Goal: Information Seeking & Learning: Learn about a topic

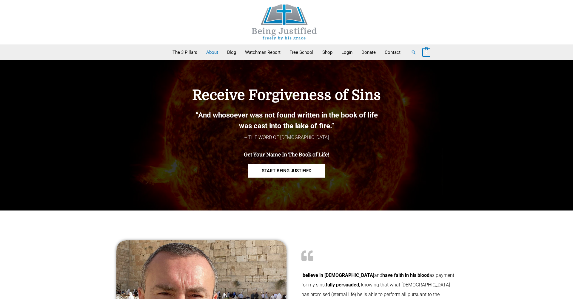
click at [212, 52] on link "About" at bounding box center [212, 52] width 21 height 15
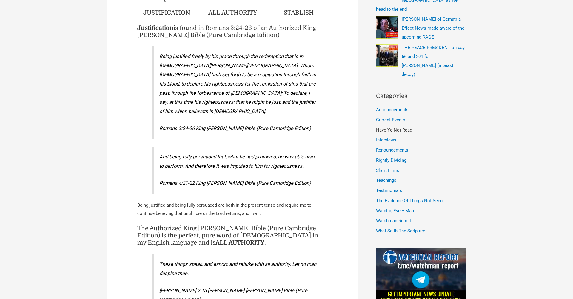
scroll to position [294, 0]
click at [384, 137] on link "Interviews" at bounding box center [386, 139] width 20 height 5
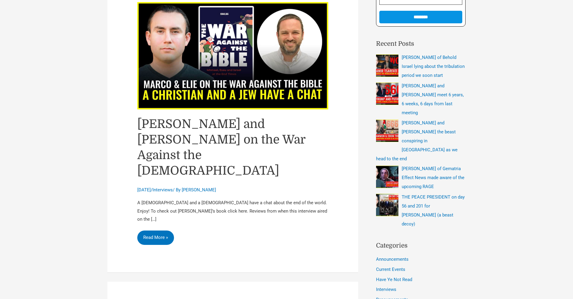
scroll to position [146, 0]
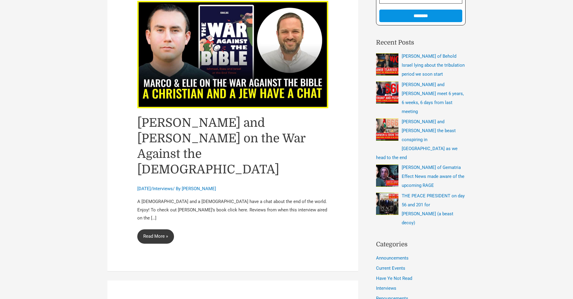
click at [165, 229] on link "[PERSON_NAME] and [PERSON_NAME] on the War Against the [DEMOGRAPHIC_DATA] Read …" at bounding box center [155, 236] width 37 height 14
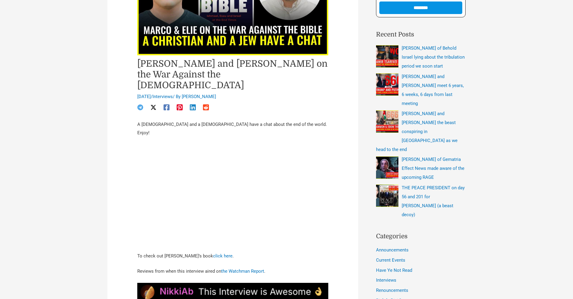
scroll to position [153, 0]
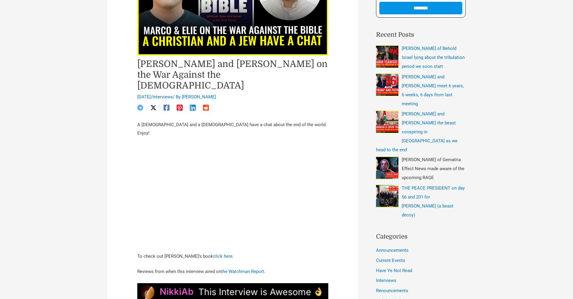
click at [425, 157] on span "[PERSON_NAME] of Gematria Effect News made aware of the upcoming RAGE" at bounding box center [433, 168] width 63 height 23
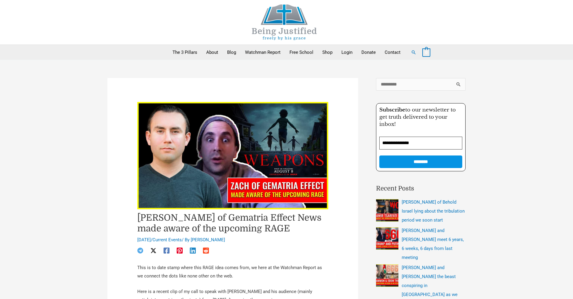
click at [258, 144] on img at bounding box center [232, 155] width 191 height 107
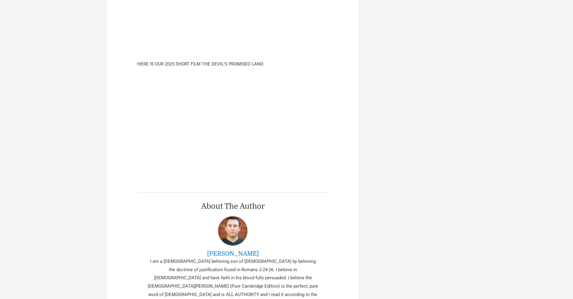
scroll to position [894, 0]
click at [391, 144] on div "[PERSON_NAME] of Gematria Effect News made aware of the upcoming RAGE [DATE] / …" at bounding box center [287, 21] width 370 height 1711
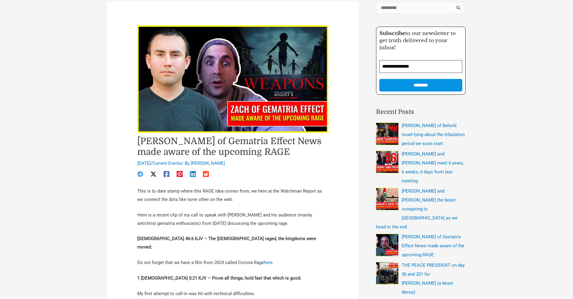
scroll to position [76, 0]
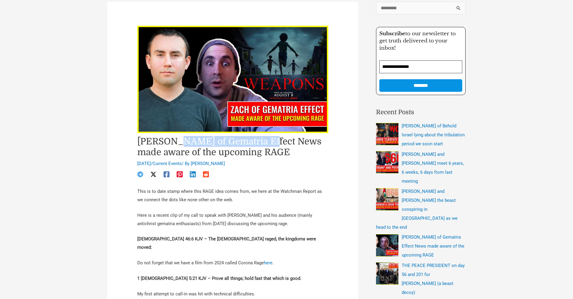
drag, startPoint x: 173, startPoint y: 141, endPoint x: 262, endPoint y: 140, distance: 89.0
click at [262, 140] on h1 "[PERSON_NAME] of Gematria Effect News made aware of the upcoming RAGE" at bounding box center [232, 146] width 191 height 21
drag, startPoint x: 262, startPoint y: 142, endPoint x: 174, endPoint y: 139, distance: 88.1
click at [174, 139] on h1 "[PERSON_NAME] of Gematria Effect News made aware of the upcoming RAGE" at bounding box center [232, 146] width 191 height 21
